Goal: Information Seeking & Learning: Learn about a topic

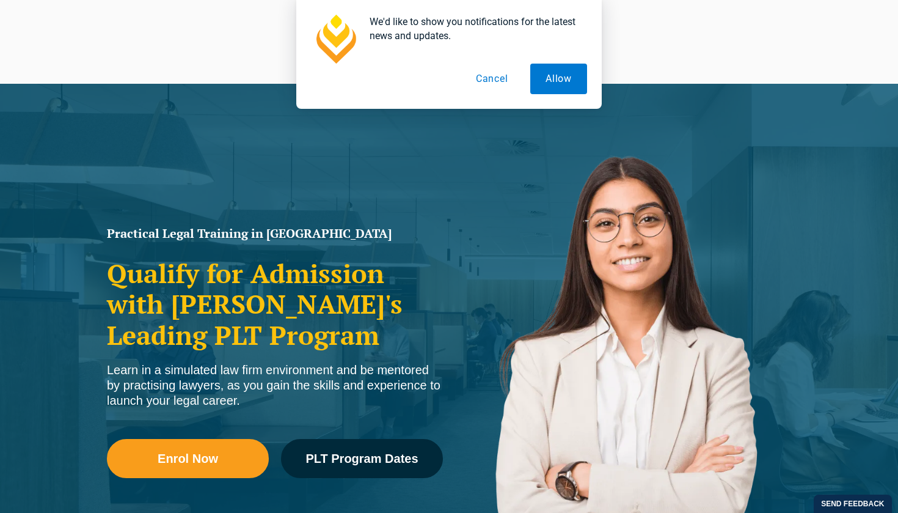
click at [502, 79] on button "Cancel" at bounding box center [492, 79] width 63 height 31
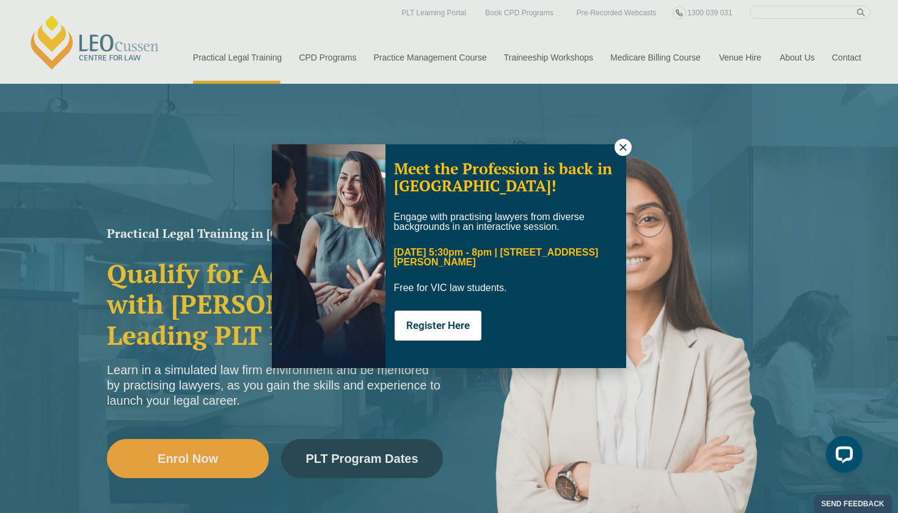
click at [626, 149] on icon at bounding box center [623, 147] width 7 height 7
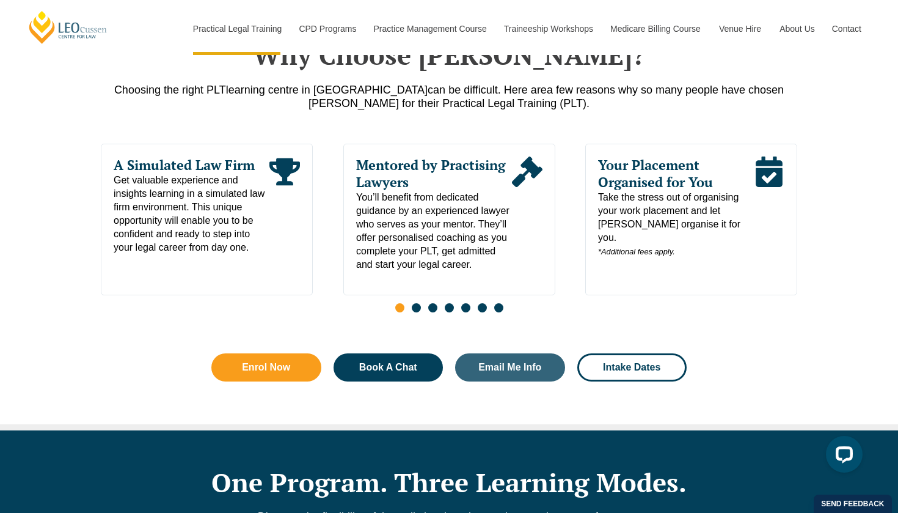
scroll to position [618, 0]
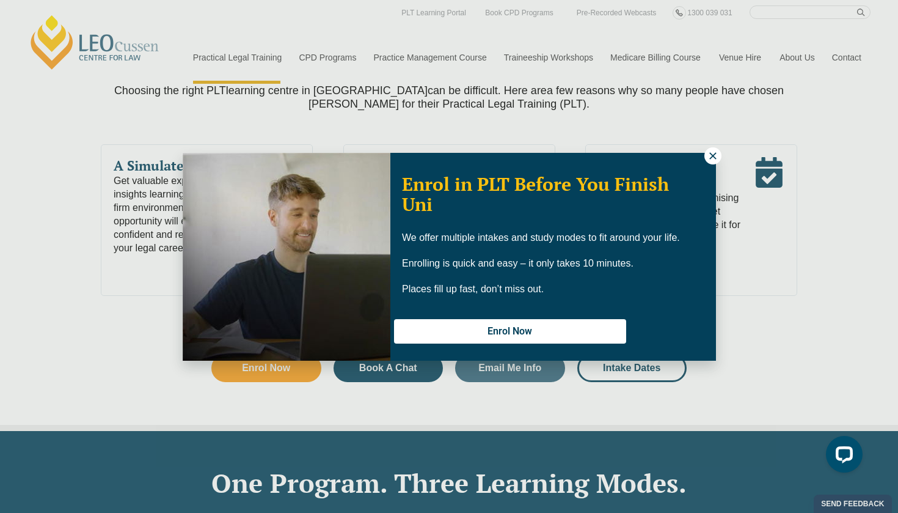
click at [713, 159] on icon at bounding box center [713, 155] width 11 height 11
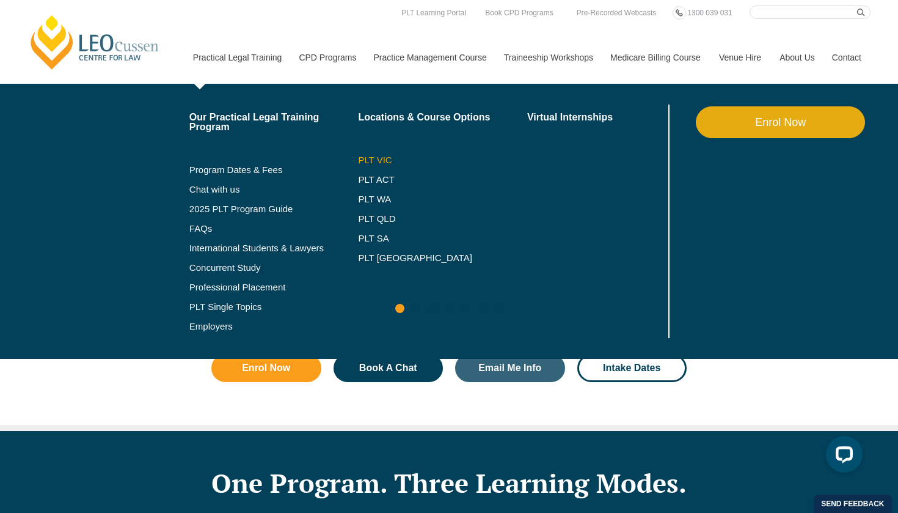
click at [358, 156] on link "PLT VIC" at bounding box center [442, 160] width 169 height 10
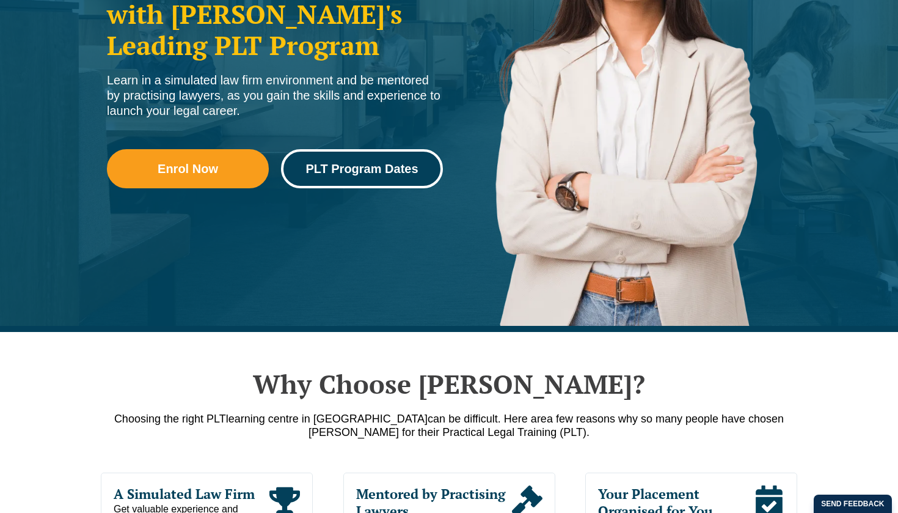
click at [360, 180] on link "PLT Program Dates" at bounding box center [362, 168] width 162 height 39
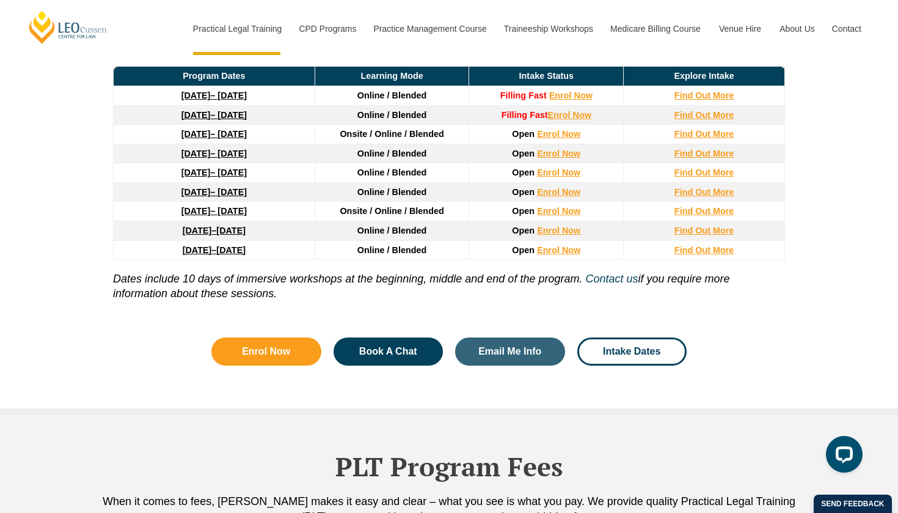
scroll to position [1709, 0]
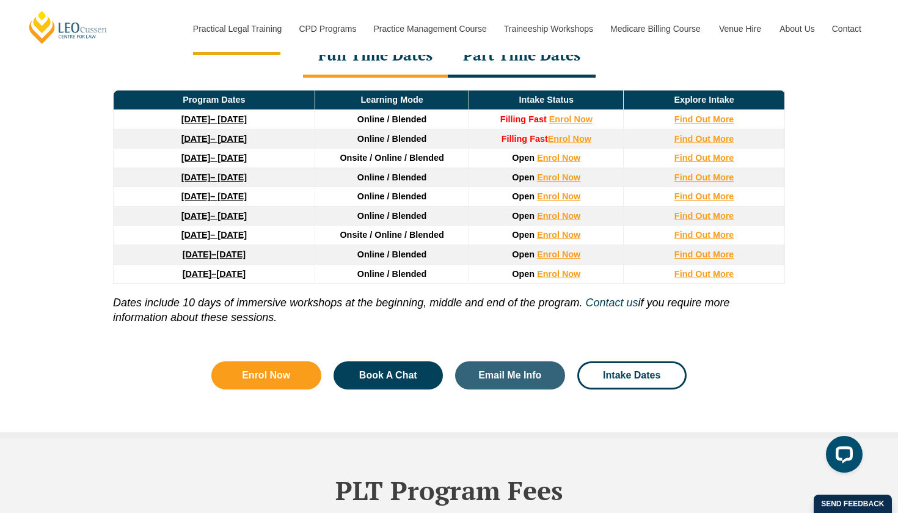
click at [557, 280] on td "Open Enrol Now" at bounding box center [546, 274] width 155 height 20
click at [559, 273] on link "Enrol Now" at bounding box center [558, 274] width 43 height 10
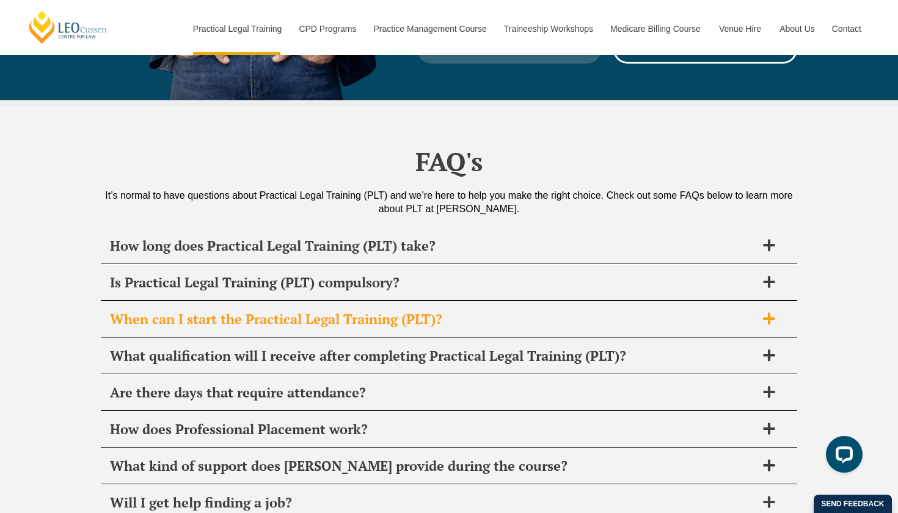
scroll to position [5746, 0]
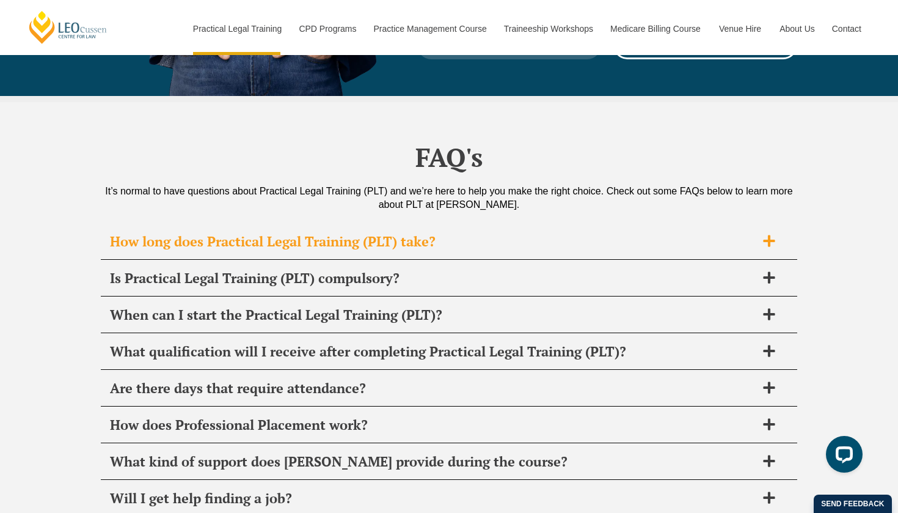
click at [445, 224] on div "How long does Practical Legal Training (PLT) take?" at bounding box center [449, 242] width 697 height 36
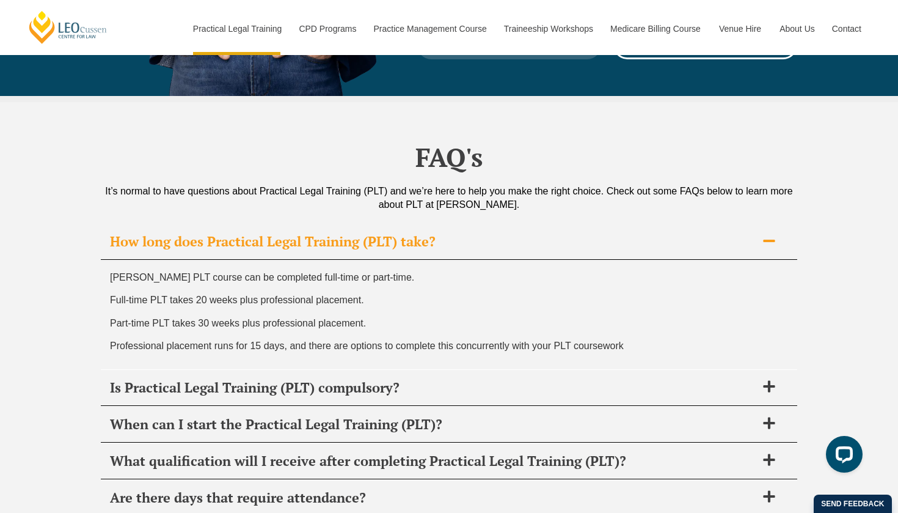
click at [445, 224] on div "How long does Practical Legal Training (PLT) take?" at bounding box center [449, 242] width 697 height 36
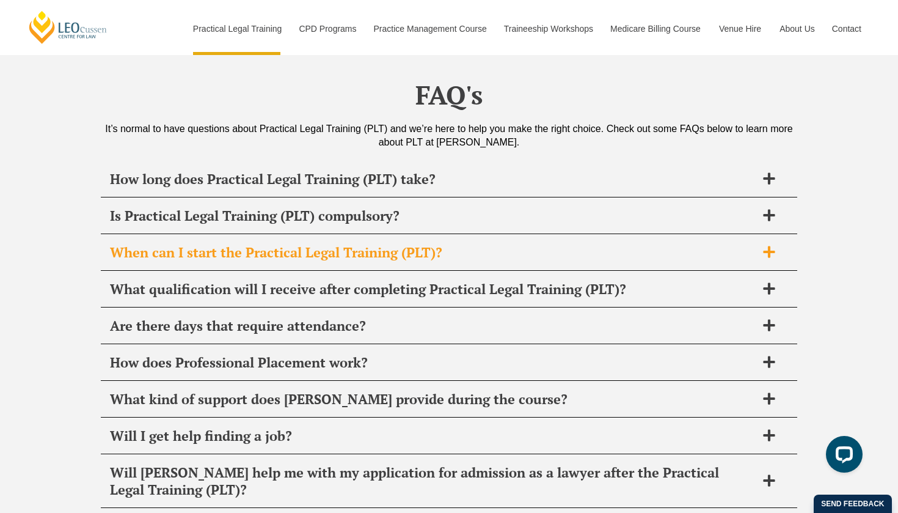
scroll to position [5810, 0]
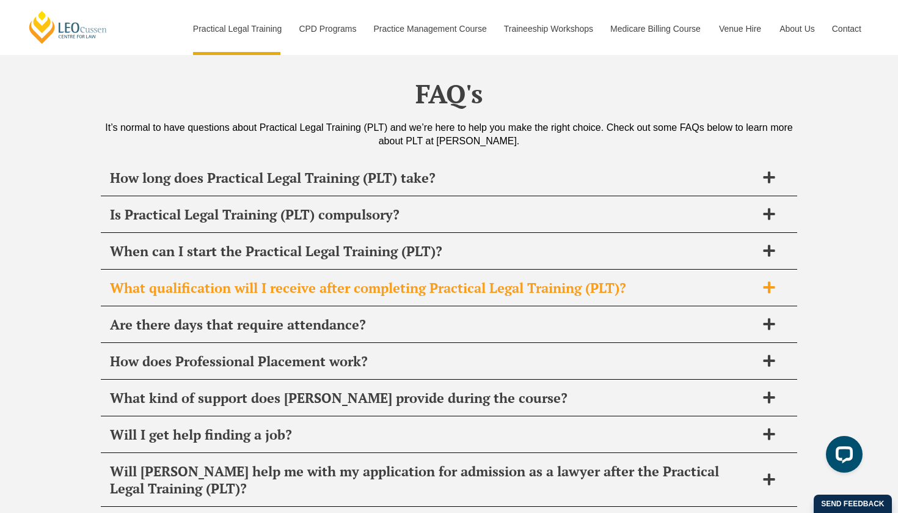
click at [447, 270] on div "What qualification will I receive after completing Practical Legal Training (PL…" at bounding box center [449, 288] width 697 height 36
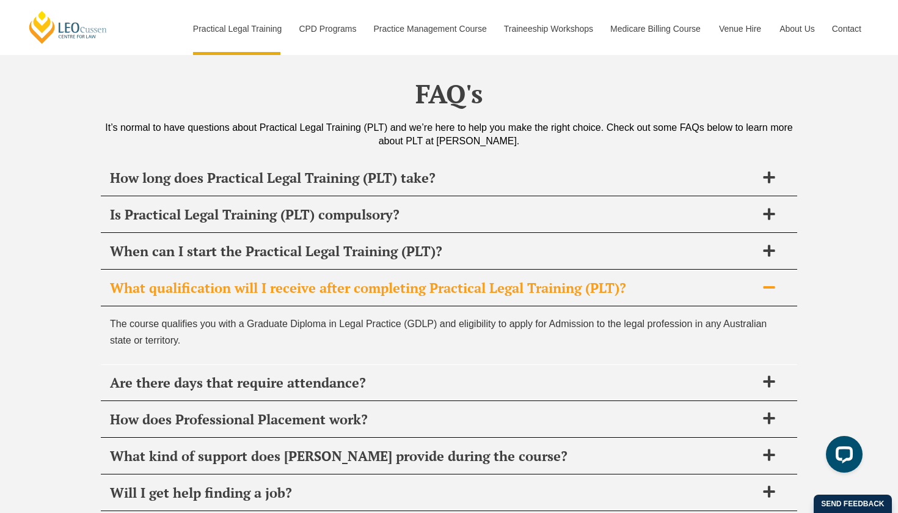
click at [447, 270] on div "What qualification will I receive after completing Practical Legal Training (PL…" at bounding box center [449, 288] width 697 height 36
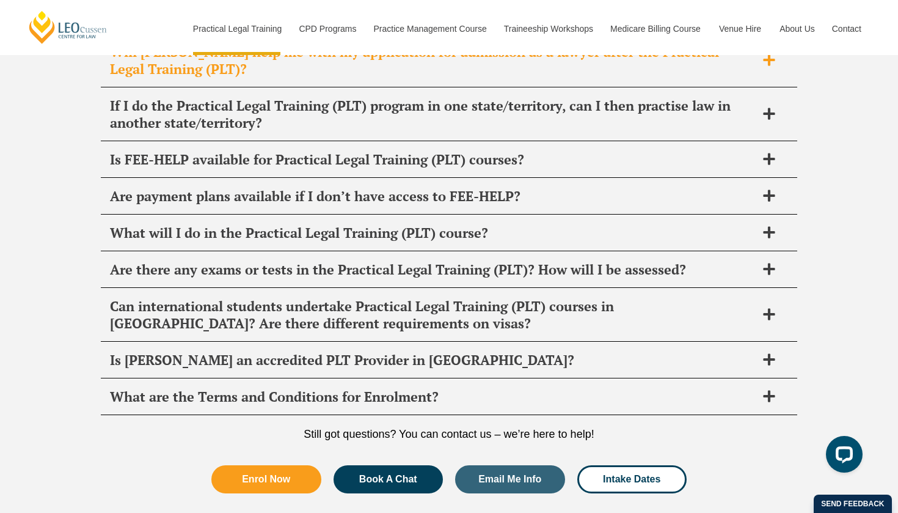
scroll to position [6243, 0]
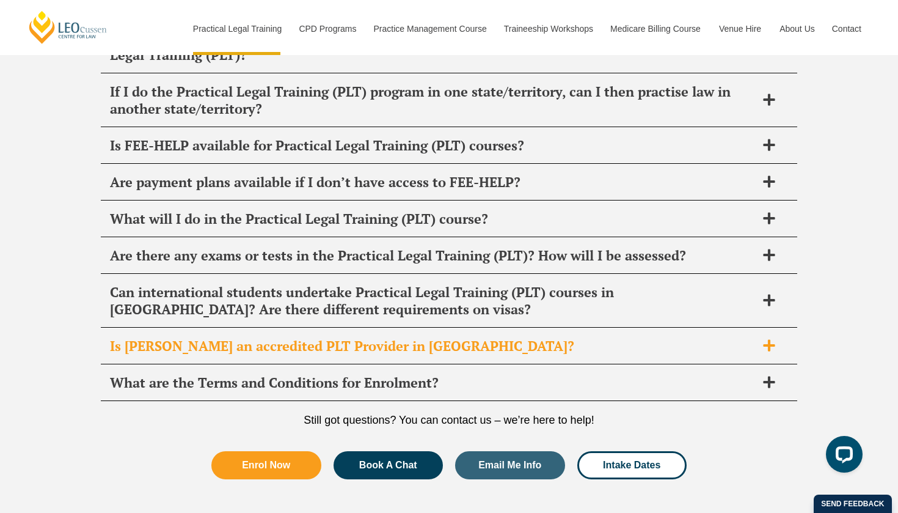
click at [444, 337] on h2 "Is Leo Cussen an accredited PLT Provider in VIC?" at bounding box center [433, 345] width 647 height 17
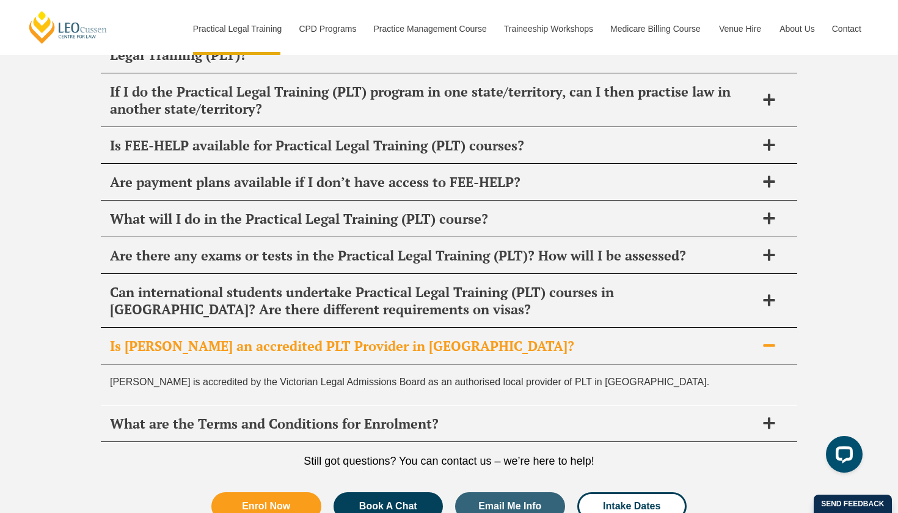
click at [444, 337] on h2 "Is Leo Cussen an accredited PLT Provider in VIC?" at bounding box center [433, 345] width 647 height 17
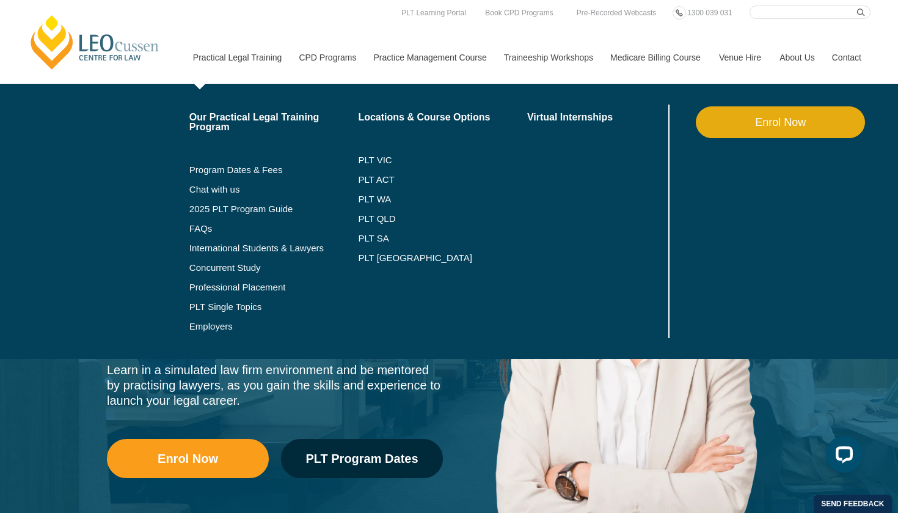
scroll to position [0, 0]
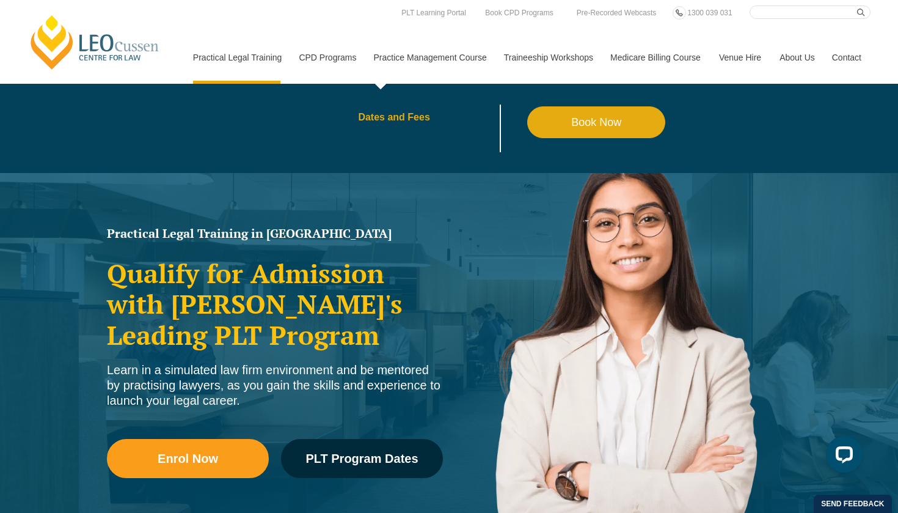
click at [380, 119] on link "Dates and Fees" at bounding box center [442, 117] width 169 height 10
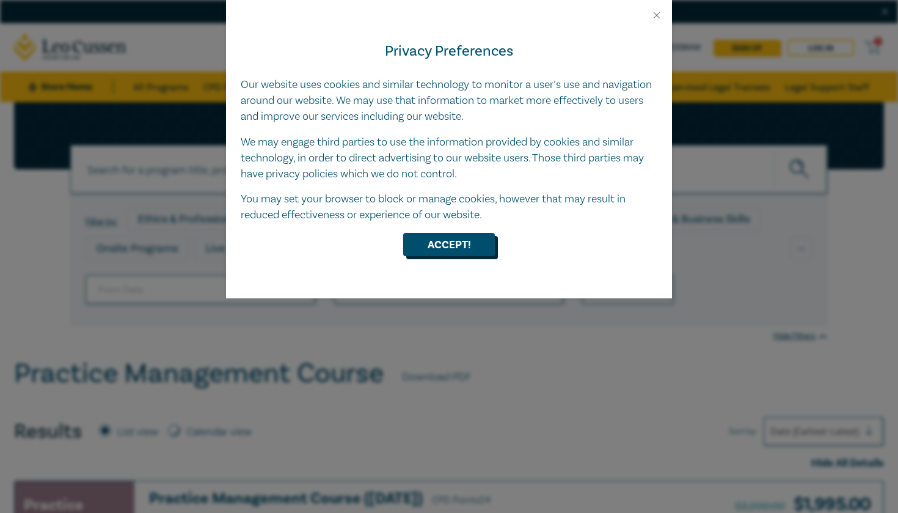
click at [464, 249] on button "Accept!" at bounding box center [449, 244] width 92 height 23
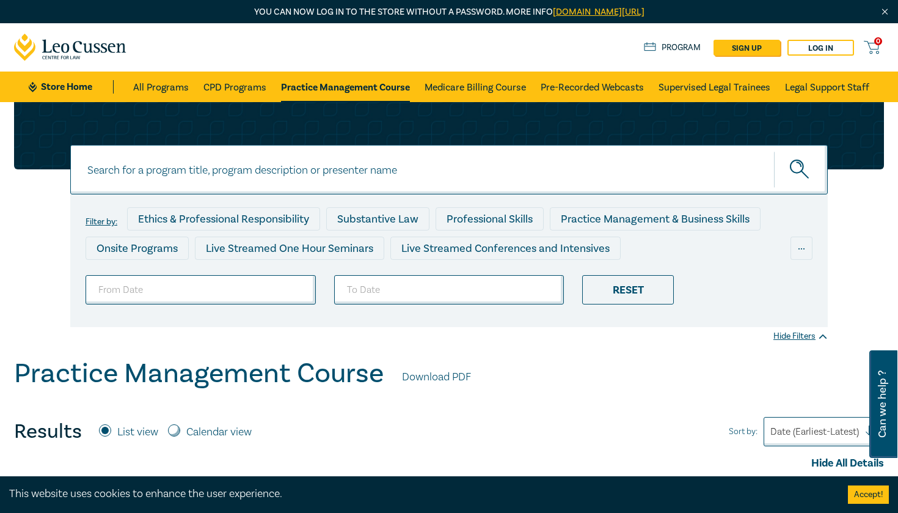
click at [69, 52] on icon at bounding box center [70, 48] width 113 height 28
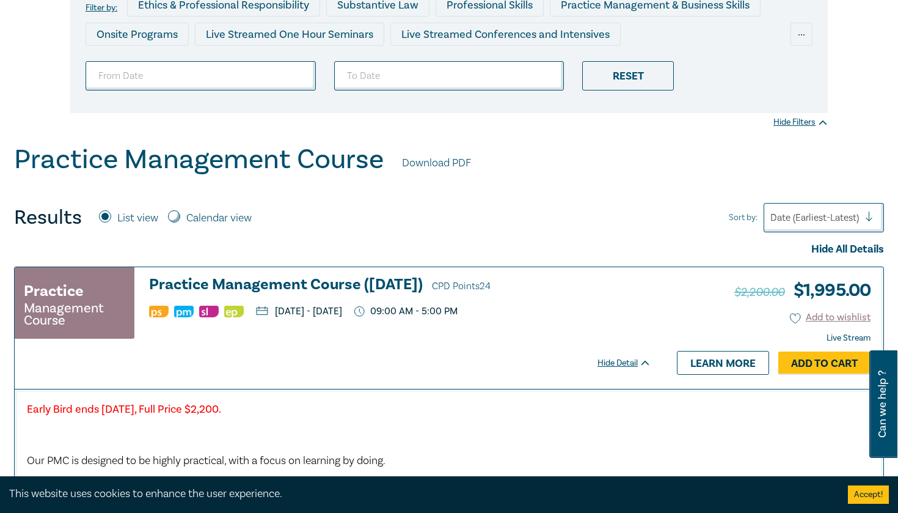
scroll to position [193, 0]
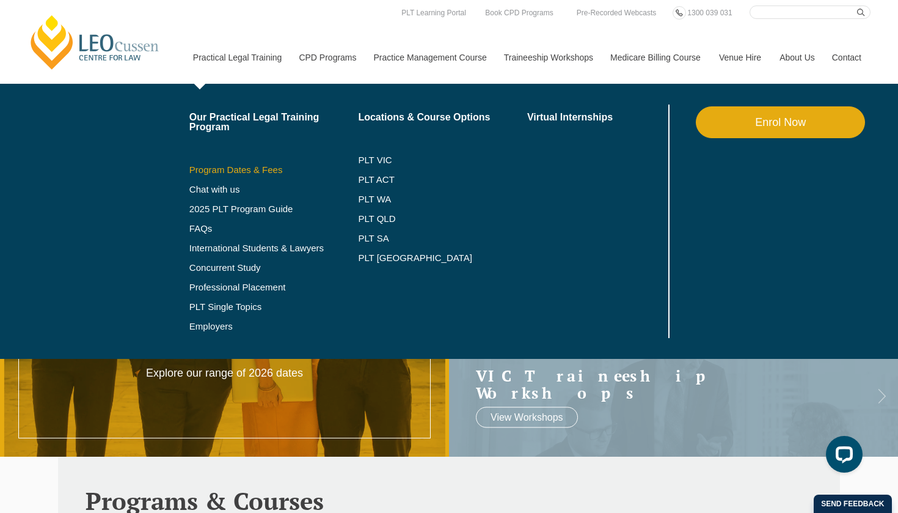
click at [233, 173] on link "Program Dates & Fees" at bounding box center [273, 170] width 169 height 10
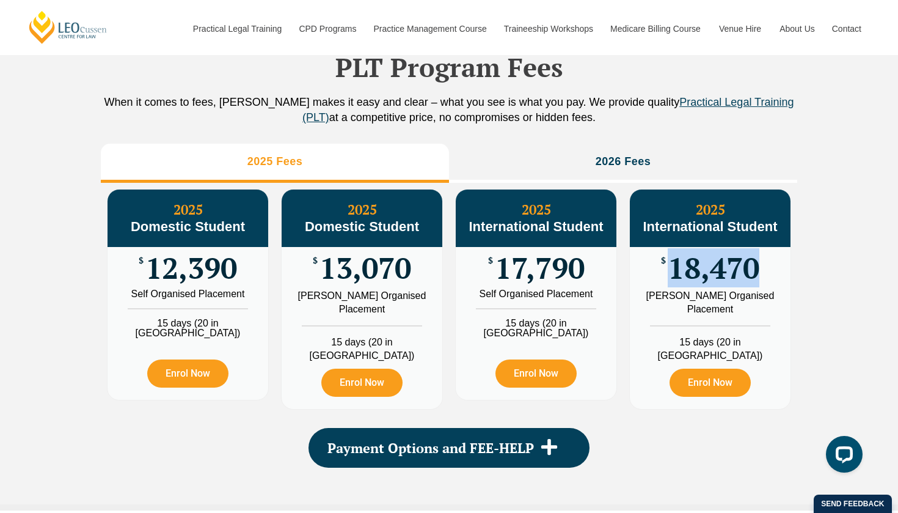
drag, startPoint x: 777, startPoint y: 281, endPoint x: 666, endPoint y: 281, distance: 111.8
click at [666, 281] on div "$ 18,470" at bounding box center [710, 268] width 161 height 42
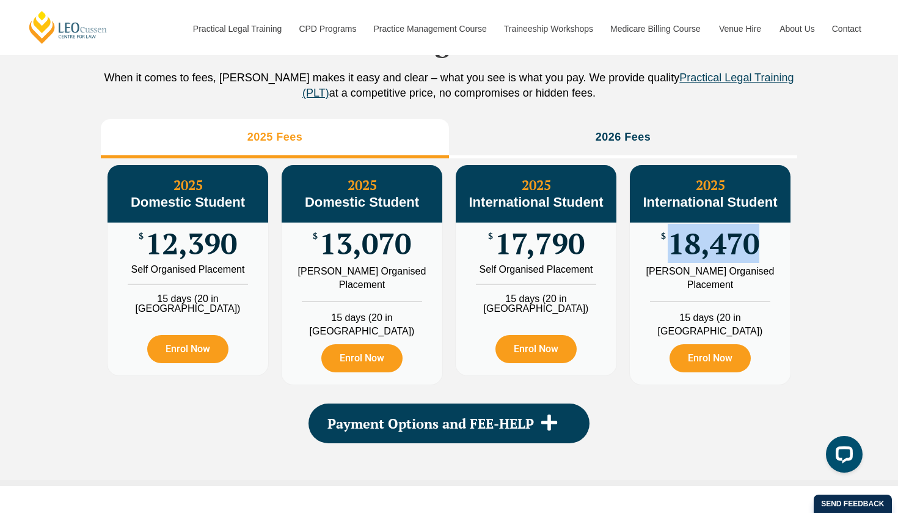
scroll to position [1404, 0]
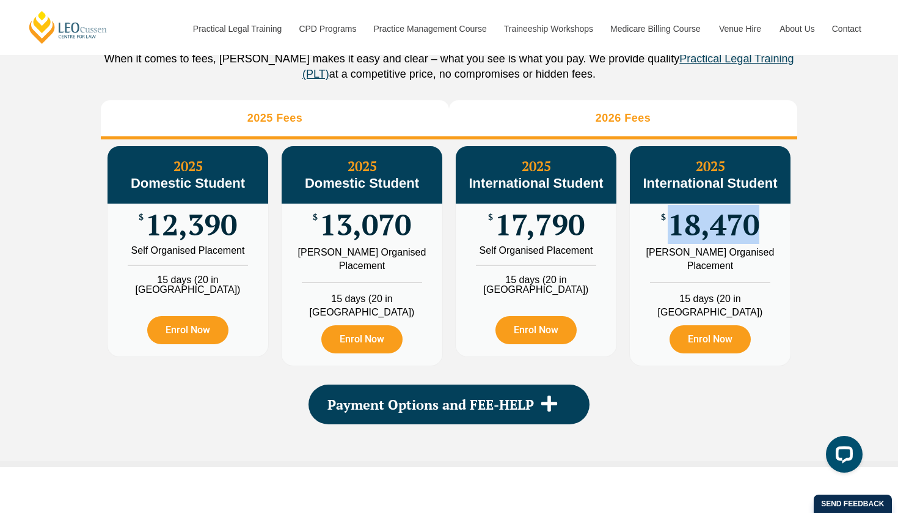
click at [615, 125] on h3 "2026 Fees" at bounding box center [624, 118] width 56 height 14
click at [368, 128] on li "2025 Fees" at bounding box center [275, 119] width 348 height 39
click at [584, 121] on li "2026 Fees" at bounding box center [623, 119] width 348 height 39
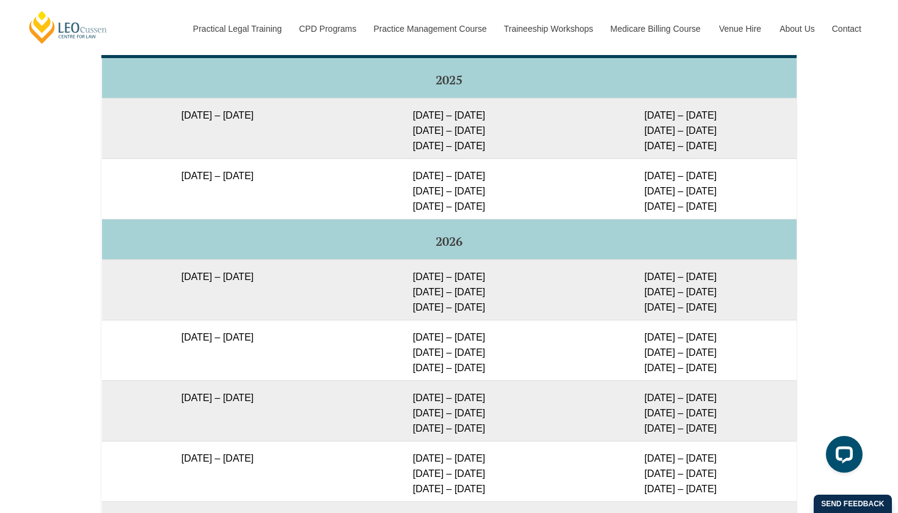
scroll to position [2133, 0]
